Goal: Information Seeking & Learning: Check status

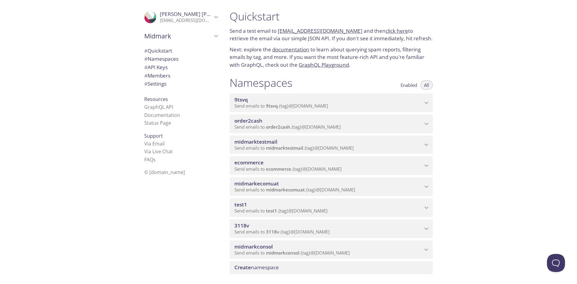
click at [172, 16] on span "[PERSON_NAME]" at bounding box center [201, 14] width 82 height 7
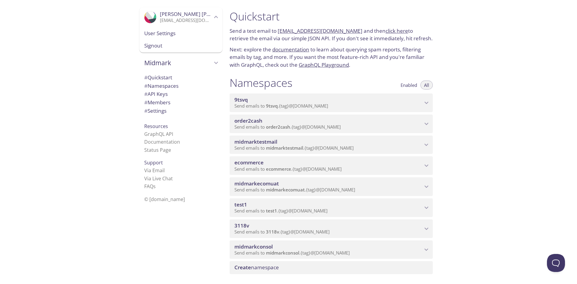
click at [75, 78] on div ".cls-1 { fill: #6d5ca8; } .cls-2 { fill: #3fc191; } .cls-3 { fill: #3b4752; } .…" at bounding box center [112, 142] width 225 height 284
click at [386, 32] on link "click here" at bounding box center [396, 30] width 23 height 7
click at [504, 115] on div "Quickstart Send a test email to [EMAIL_ADDRESS][DOMAIN_NAME] and then click her…" at bounding box center [401, 142] width 352 height 284
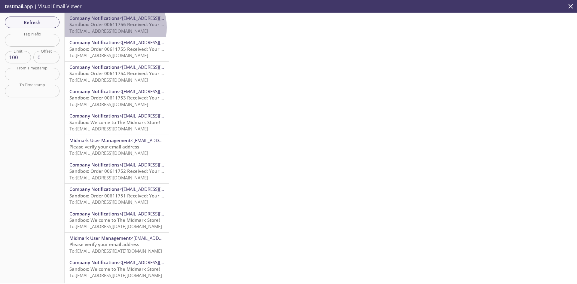
click at [114, 27] on span "Sandbox: Order 00611756 Received: Your order is being processed!" at bounding box center [141, 24] width 144 height 6
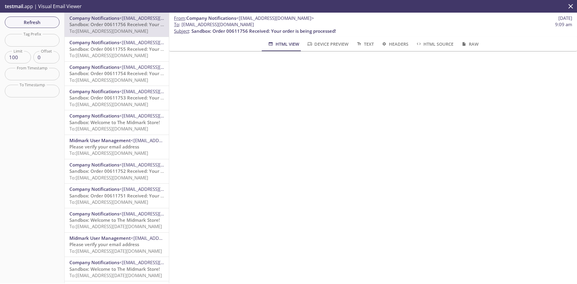
click at [103, 56] on span "To: ecommerce.demmatest164806@inbox.testmail.app" at bounding box center [108, 55] width 79 height 6
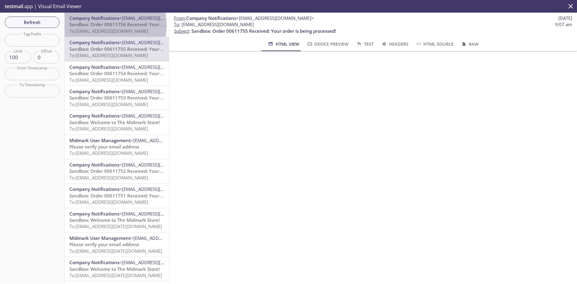
click at [115, 25] on span "Sandbox: Order 00611756 Received: Your order is being processed!" at bounding box center [141, 24] width 144 height 6
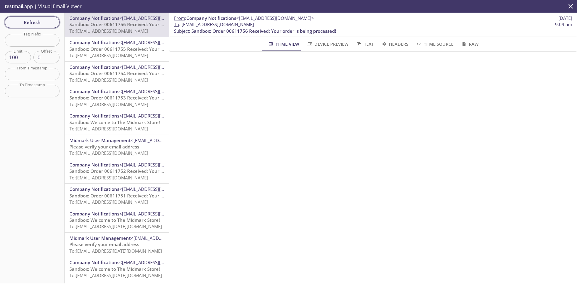
click at [46, 21] on span "Refresh" at bounding box center [32, 22] width 45 height 8
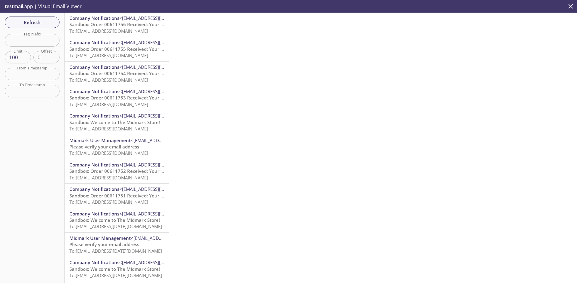
click at [120, 27] on span "Sandbox: Order 00611756 Received: Your order is being processed!" at bounding box center [141, 24] width 144 height 6
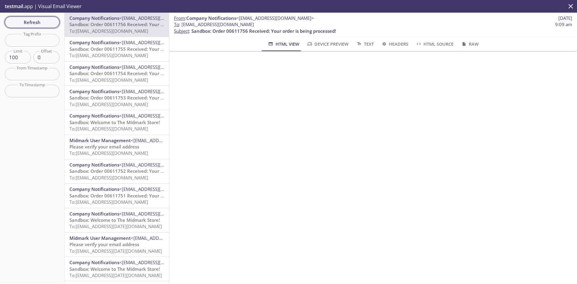
click at [35, 22] on span "Refresh" at bounding box center [32, 22] width 45 height 8
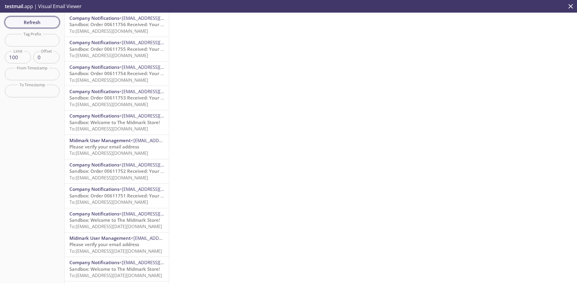
click at [48, 24] on span "Refresh" at bounding box center [32, 22] width 45 height 8
click at [115, 25] on span "Sandbox: Order 00611756 Received: Your order is being processed!" at bounding box center [141, 24] width 144 height 6
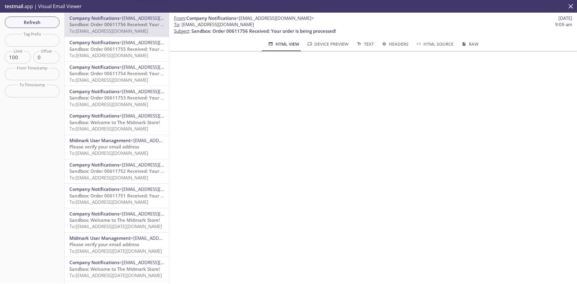
click at [125, 46] on span "Sandbox: Order 00611755 Received: Your order is being processed!" at bounding box center [141, 49] width 144 height 6
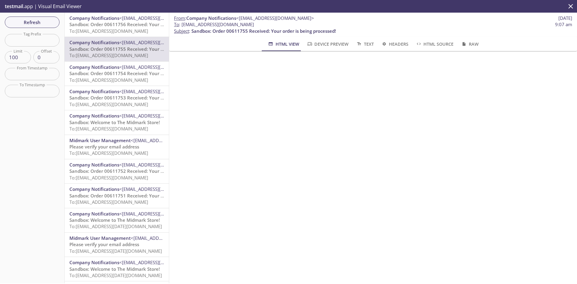
click at [120, 26] on span "Sandbox: Order 00611756 Received: Your order is being processed!" at bounding box center [141, 24] width 144 height 6
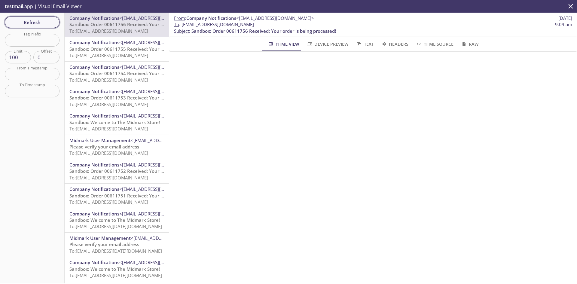
click at [29, 27] on button "Refresh" at bounding box center [32, 22] width 55 height 11
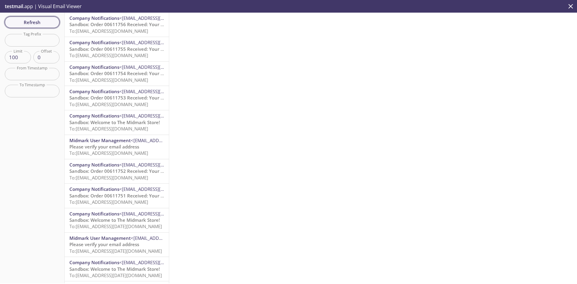
click at [21, 20] on span "Refresh" at bounding box center [32, 22] width 45 height 8
click at [113, 26] on span "Sandbox: Order 00611756 Received: Your order is being processed!" at bounding box center [141, 24] width 144 height 6
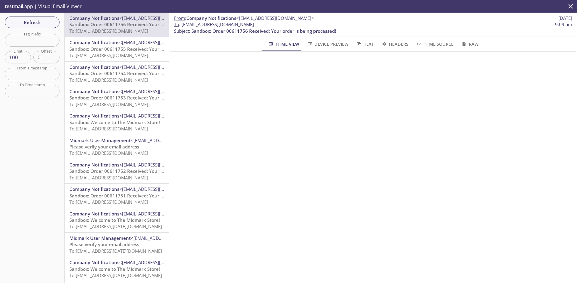
click at [108, 51] on span "Sandbox: Order 00611755 Received: Your order is being processed!" at bounding box center [141, 49] width 144 height 6
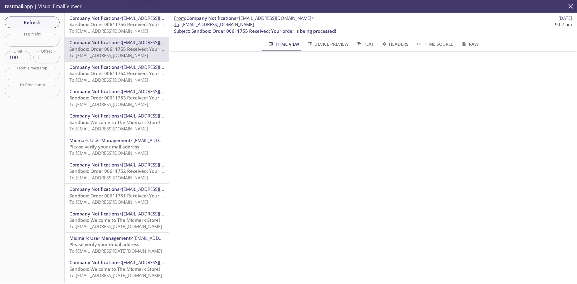
click at [115, 79] on span "To: ecommerce.demmatest164806@inbox.testmail.app" at bounding box center [108, 80] width 79 height 6
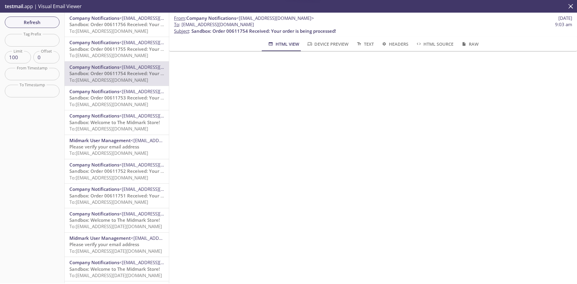
click at [116, 92] on span "Company Notifications" at bounding box center [94, 91] width 50 height 6
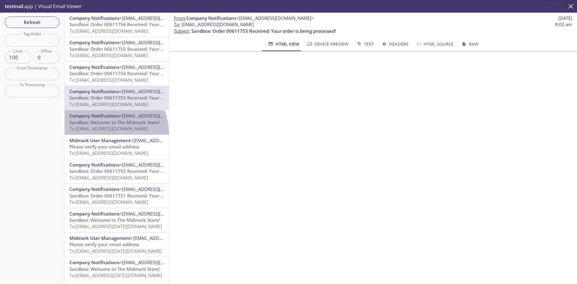
click at [104, 133] on div "Company Notifications <do-not-reply@midmark.com> Sandbox: Welcome to The Midmar…" at bounding box center [117, 122] width 104 height 24
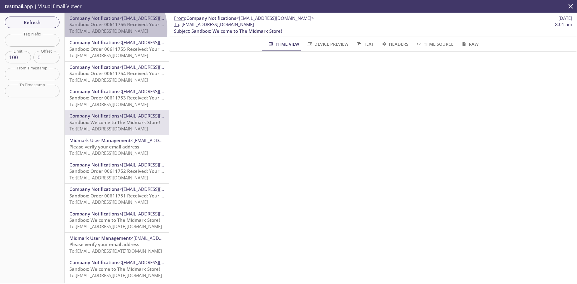
drag, startPoint x: 108, startPoint y: 30, endPoint x: 149, endPoint y: 60, distance: 51.1
click at [108, 30] on span "To: ecommerce.demmatest164806@inbox.testmail.app" at bounding box center [108, 31] width 79 height 6
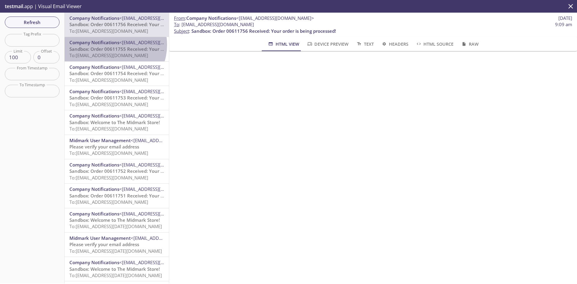
click at [111, 45] on span "Company Notifications" at bounding box center [94, 42] width 50 height 6
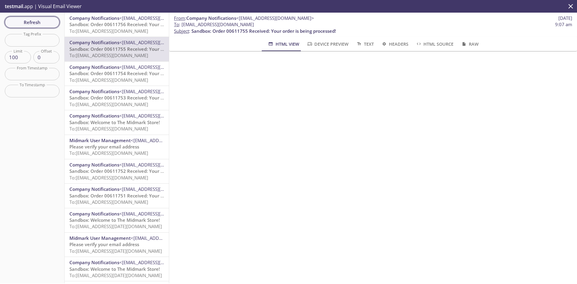
click at [30, 21] on span "Refresh" at bounding box center [32, 22] width 45 height 8
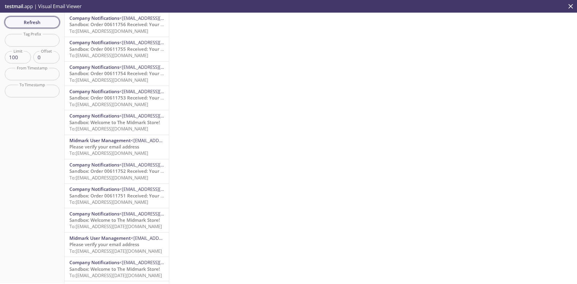
click at [42, 22] on span "Refresh" at bounding box center [32, 22] width 45 height 8
click at [27, 19] on span "Refresh" at bounding box center [32, 22] width 45 height 8
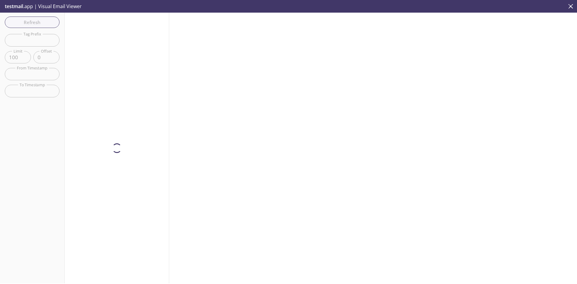
click at [27, 20] on div "Refresh Filters Tag Prefix Tag Prefix Limit 100 Limit Offset 0 Offset From Time…" at bounding box center [32, 148] width 65 height 271
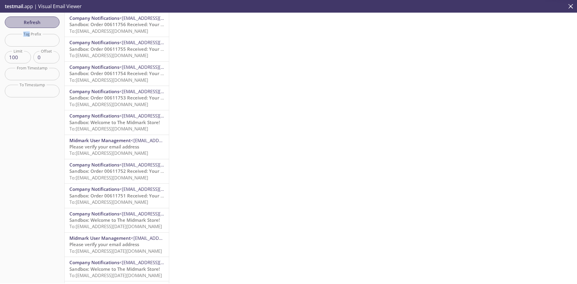
click at [27, 20] on span "Refresh" at bounding box center [32, 22] width 45 height 8
click at [98, 26] on span "Sandbox: Order 00611756 Received: Your order is being processed!" at bounding box center [141, 24] width 144 height 6
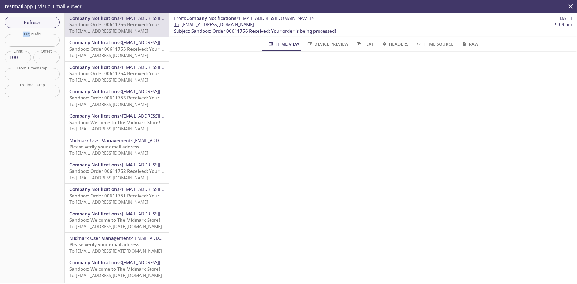
click at [110, 46] on span "Sandbox: Order 00611755 Received: Your order is being processed!" at bounding box center [141, 49] width 144 height 6
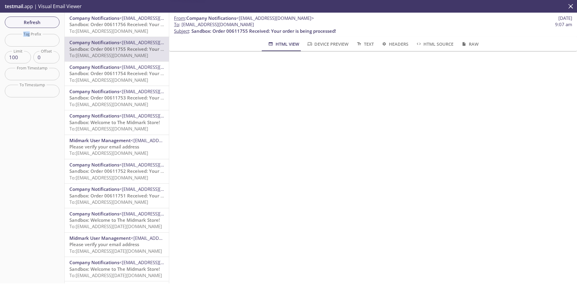
click at [96, 73] on span "Sandbox: Order 00611754 Received: Your order is being processed!" at bounding box center [141, 73] width 144 height 6
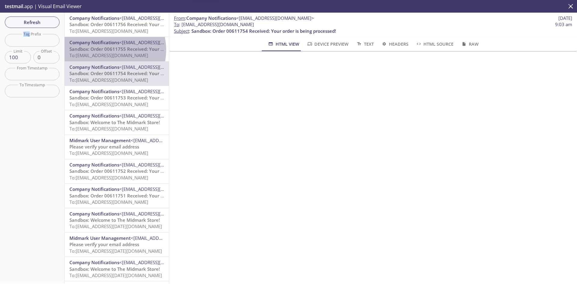
click at [102, 50] on span "Sandbox: Order 00611755 Received: Your order is being processed!" at bounding box center [141, 49] width 144 height 6
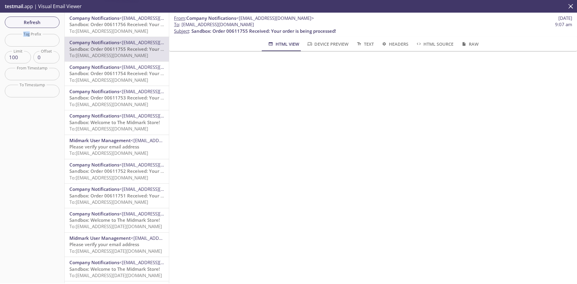
click at [103, 21] on span "Company Notifications" at bounding box center [94, 18] width 50 height 6
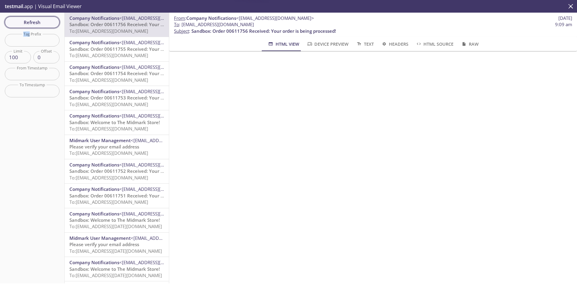
click at [35, 22] on span "Refresh" at bounding box center [32, 22] width 45 height 8
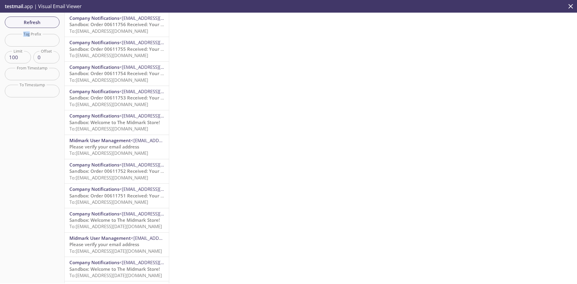
click at [126, 27] on span "Sandbox: Order 00611756 Received: Your order is being processed!" at bounding box center [141, 24] width 144 height 6
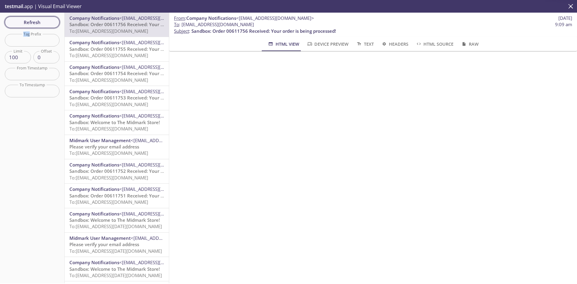
click at [31, 18] on span "Refresh" at bounding box center [32, 22] width 45 height 8
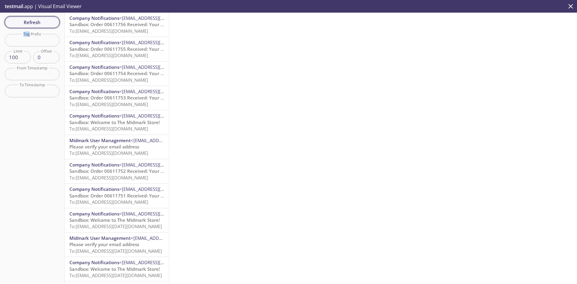
click at [31, 18] on span "Refresh" at bounding box center [32, 22] width 45 height 8
click at [44, 22] on span "Refresh" at bounding box center [32, 22] width 45 height 8
click at [103, 21] on span "Sandbox: Order 00611756 Received: Your order is being processed!" at bounding box center [141, 24] width 144 height 6
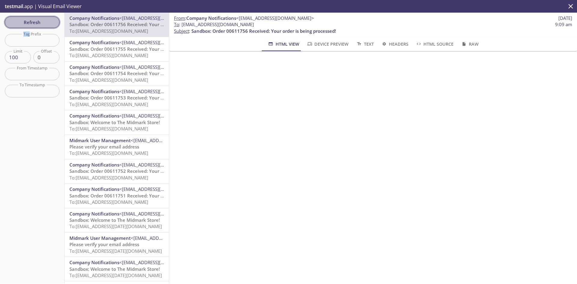
click at [35, 22] on span "Refresh" at bounding box center [32, 22] width 45 height 8
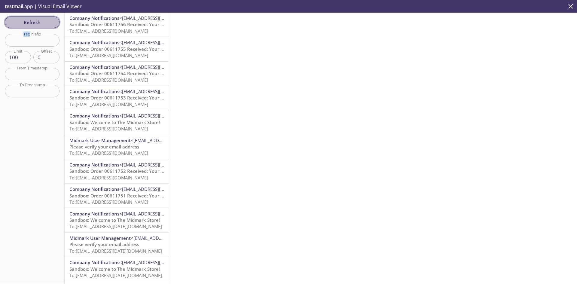
click at [51, 20] on span "Refresh" at bounding box center [32, 22] width 45 height 8
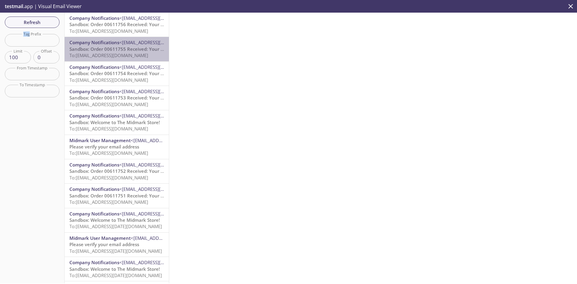
click at [136, 38] on div "Company Notifications <do-not-reply@midmark.com> Sandbox: Order 00611755 Receiv…" at bounding box center [117, 49] width 104 height 24
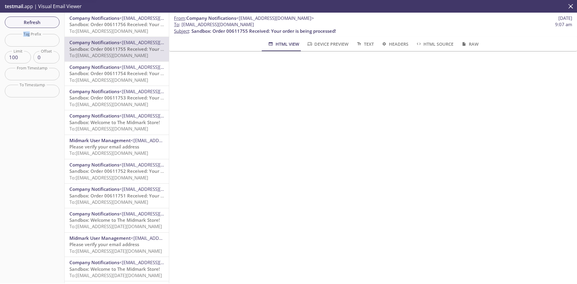
click at [128, 21] on span "Company Notifications <do-not-reply@midmark.com>" at bounding box center [116, 18] width 95 height 6
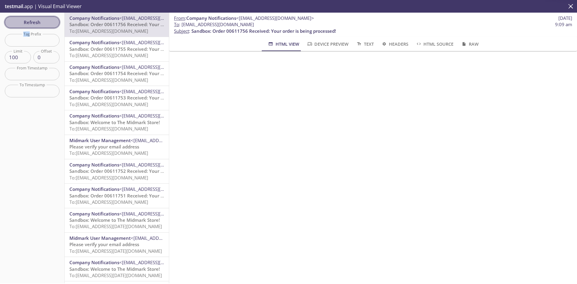
click at [41, 19] on span "Refresh" at bounding box center [32, 22] width 45 height 8
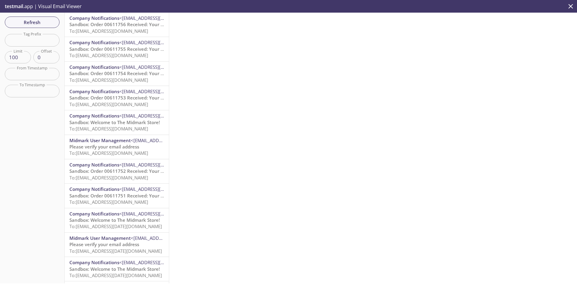
click at [552, 283] on html ".cls-1 { fill: #6d5ca8; } .cls-2 { fill: #3fc191; } .cls-3 { fill: #3b4752; } .…" at bounding box center [288, 142] width 577 height 284
click at [275, 154] on div at bounding box center [373, 148] width 408 height 271
click at [22, 23] on span "Refresh" at bounding box center [32, 22] width 45 height 8
click at [17, 19] on span "Refresh" at bounding box center [32, 22] width 45 height 8
click at [29, 24] on span "Refresh" at bounding box center [32, 22] width 45 height 8
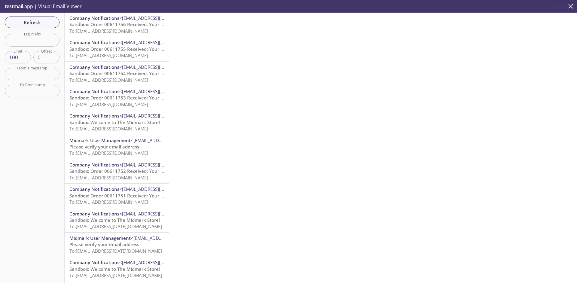
click at [30, 25] on span "Refresh" at bounding box center [32, 22] width 45 height 8
click at [101, 25] on span "Sandbox: Order 00611756 Received: Your order is being processed!" at bounding box center [141, 24] width 144 height 6
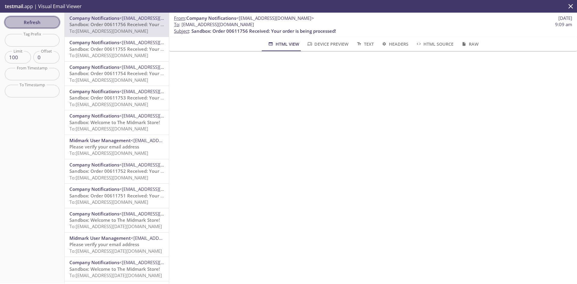
click at [35, 26] on span "Refresh" at bounding box center [32, 22] width 45 height 8
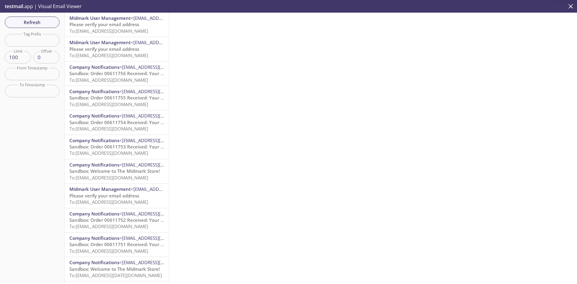
click at [77, 20] on span "Midmark User Management" at bounding box center [99, 18] width 61 height 6
